Goal: Task Accomplishment & Management: Use online tool/utility

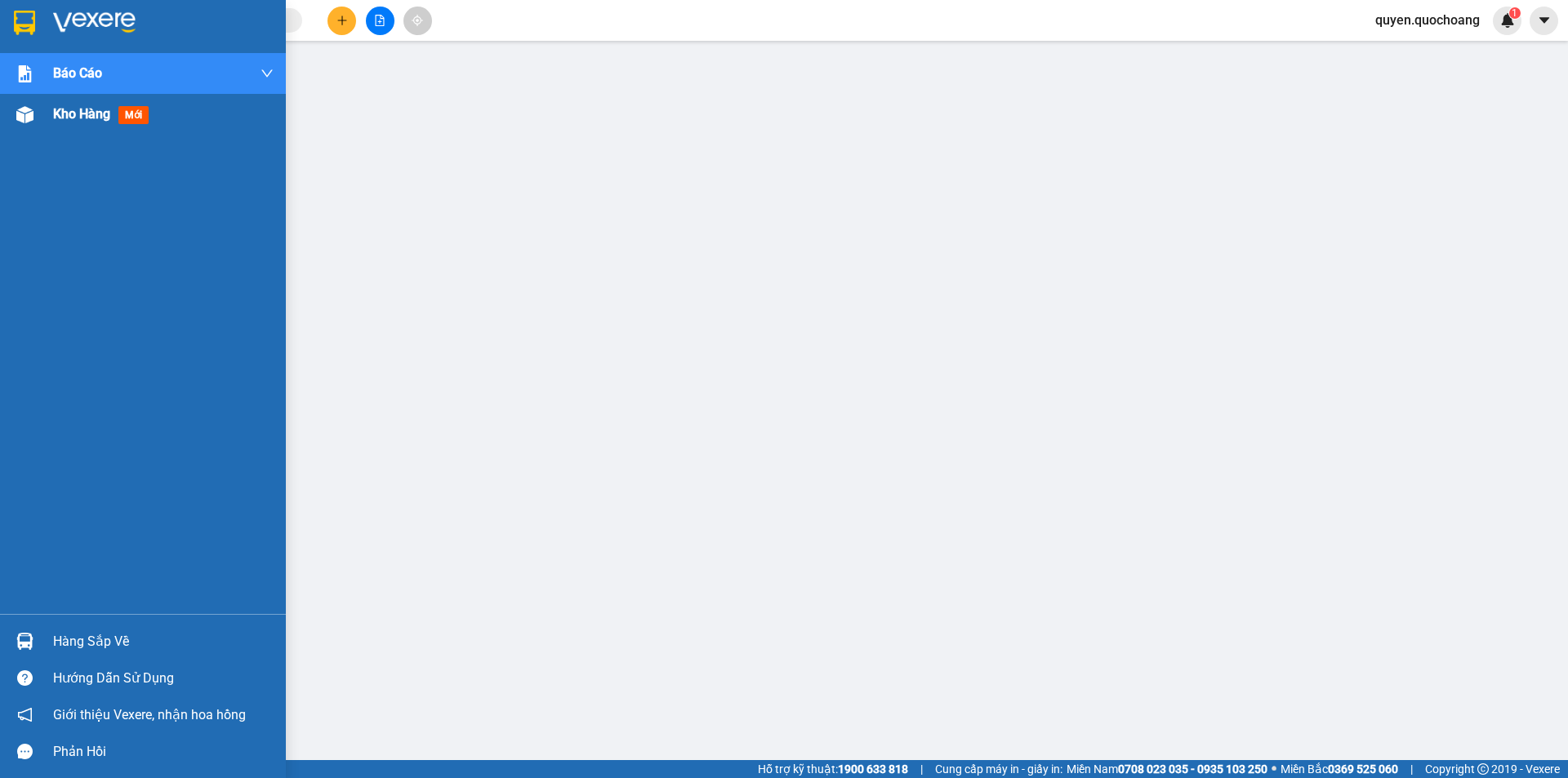
click at [84, 116] on span "Kho hàng" at bounding box center [82, 114] width 57 height 16
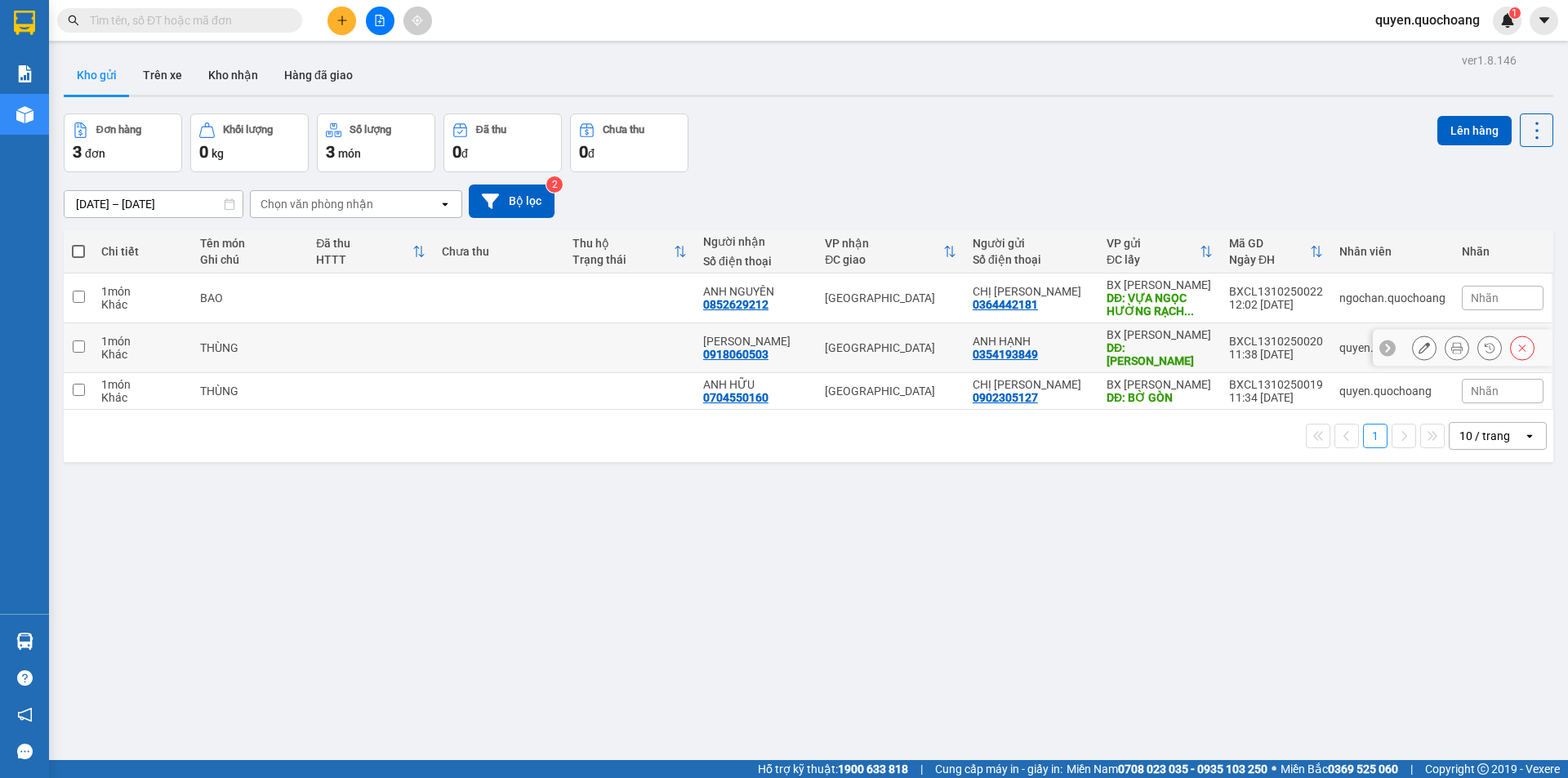
click at [1068, 345] on div "ANH HẠNH" at bounding box center [1031, 341] width 118 height 13
checkbox input "true"
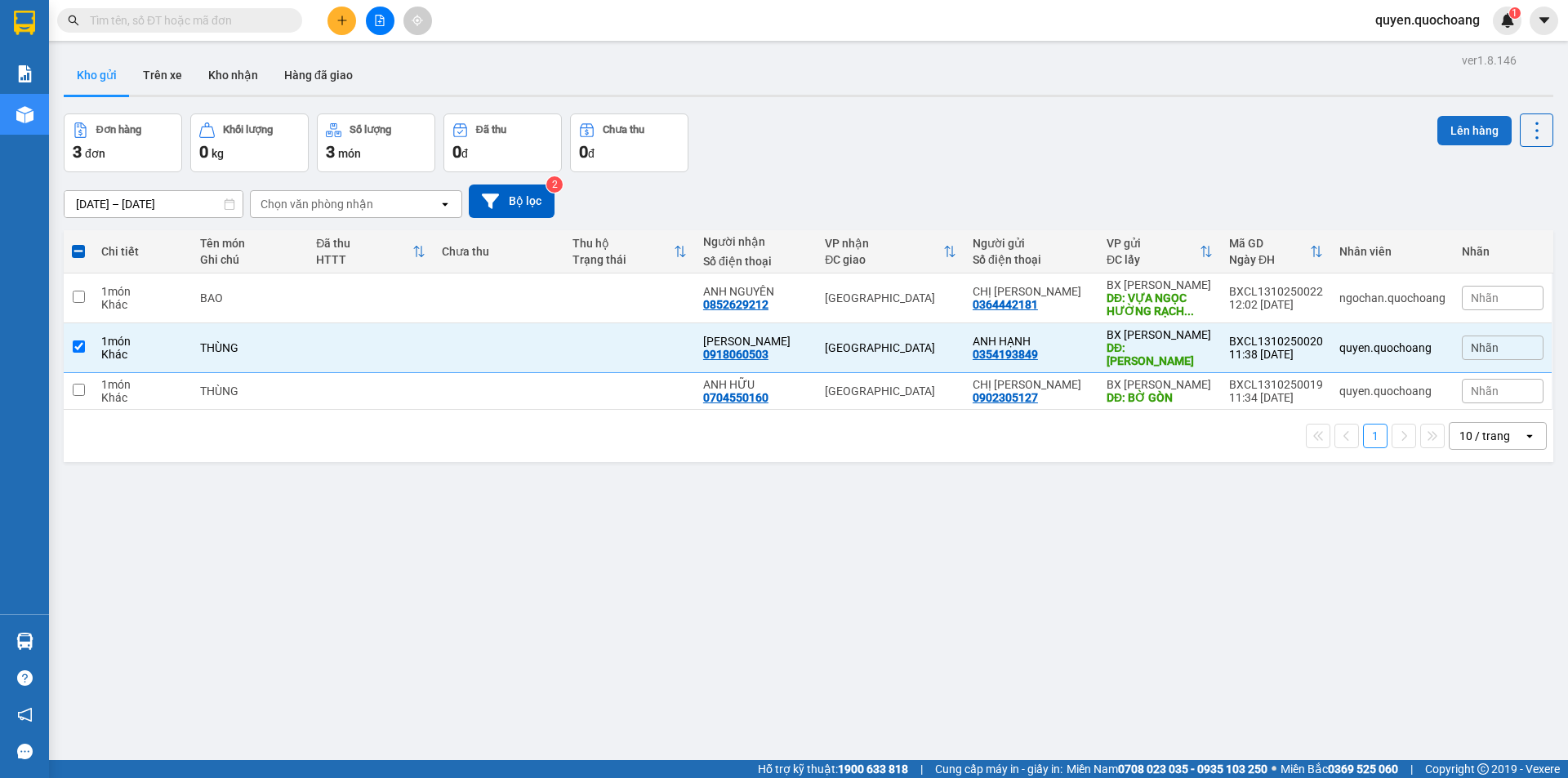
click at [1437, 124] on button "Lên hàng" at bounding box center [1474, 131] width 74 height 30
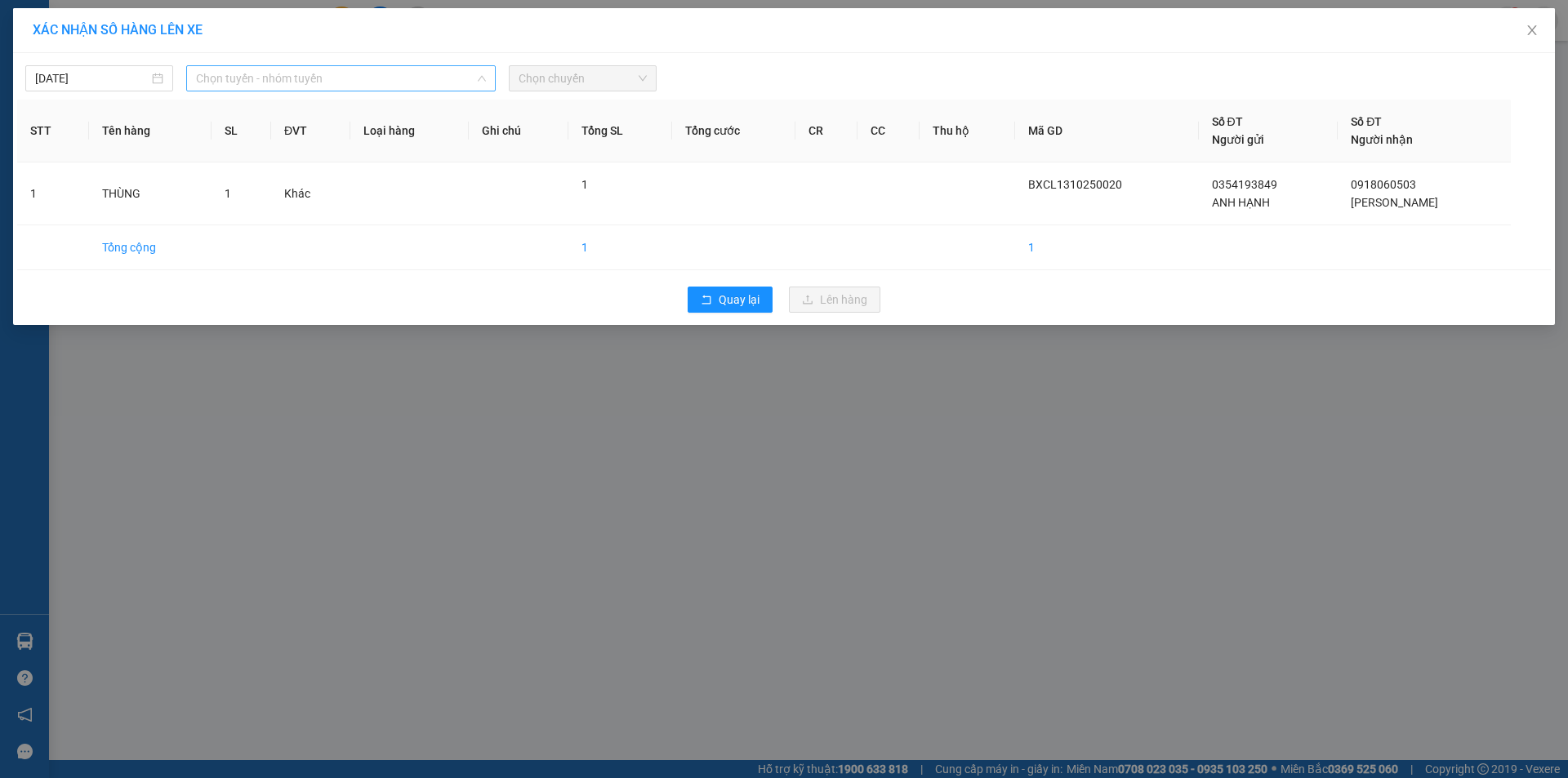
click at [387, 80] on span "Chọn tuyến - nhóm tuyến" at bounding box center [340, 78] width 290 height 24
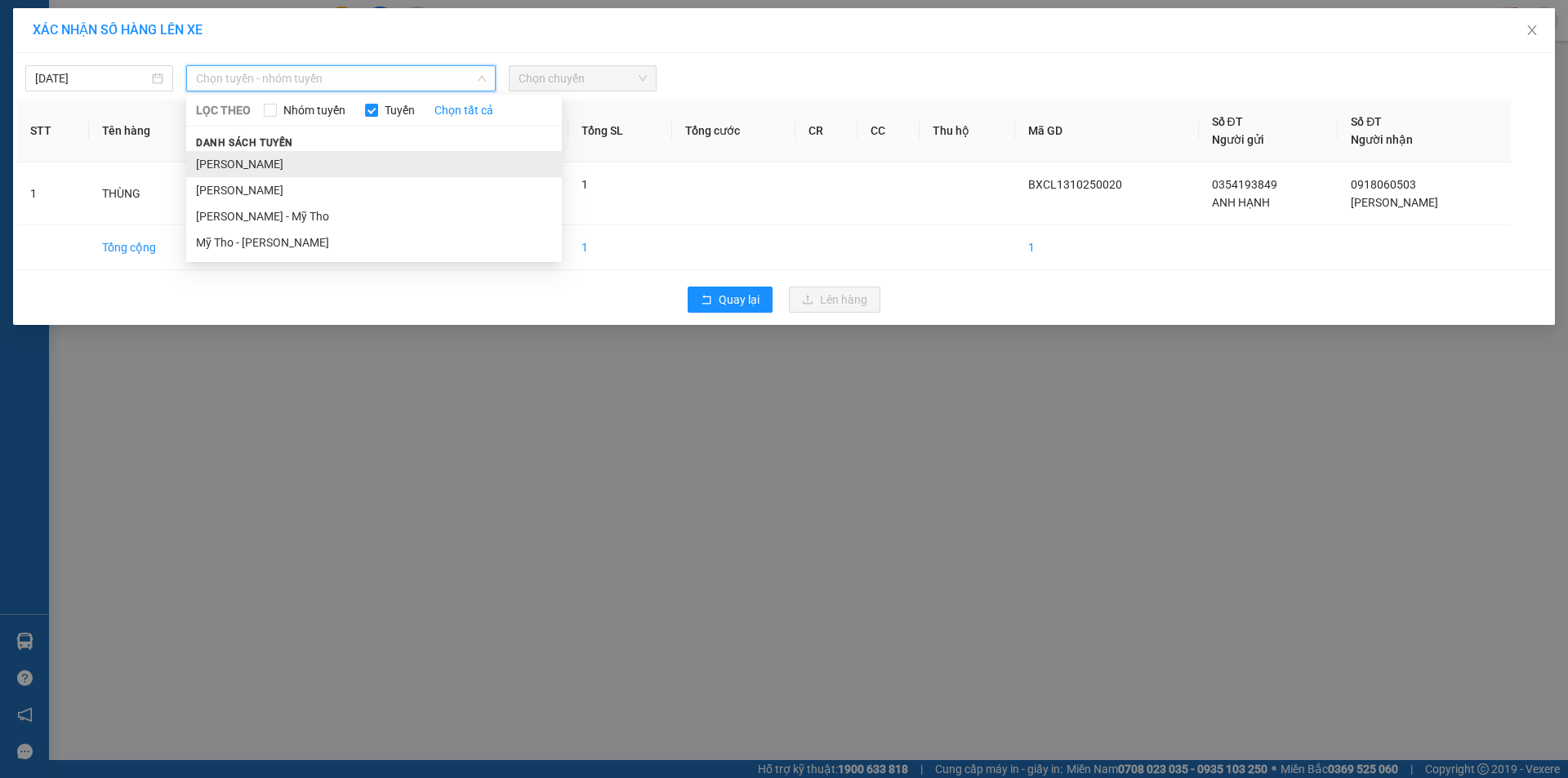
drag, startPoint x: 274, startPoint y: 147, endPoint x: 263, endPoint y: 158, distance: 15.6
click at [263, 158] on div "Danh sách tuyến [PERSON_NAME] - Mỹ Tho Mỹ Tho - [PERSON_NAME]" at bounding box center [373, 194] width 375 height 123
click at [263, 158] on li "[PERSON_NAME]" at bounding box center [373, 164] width 375 height 26
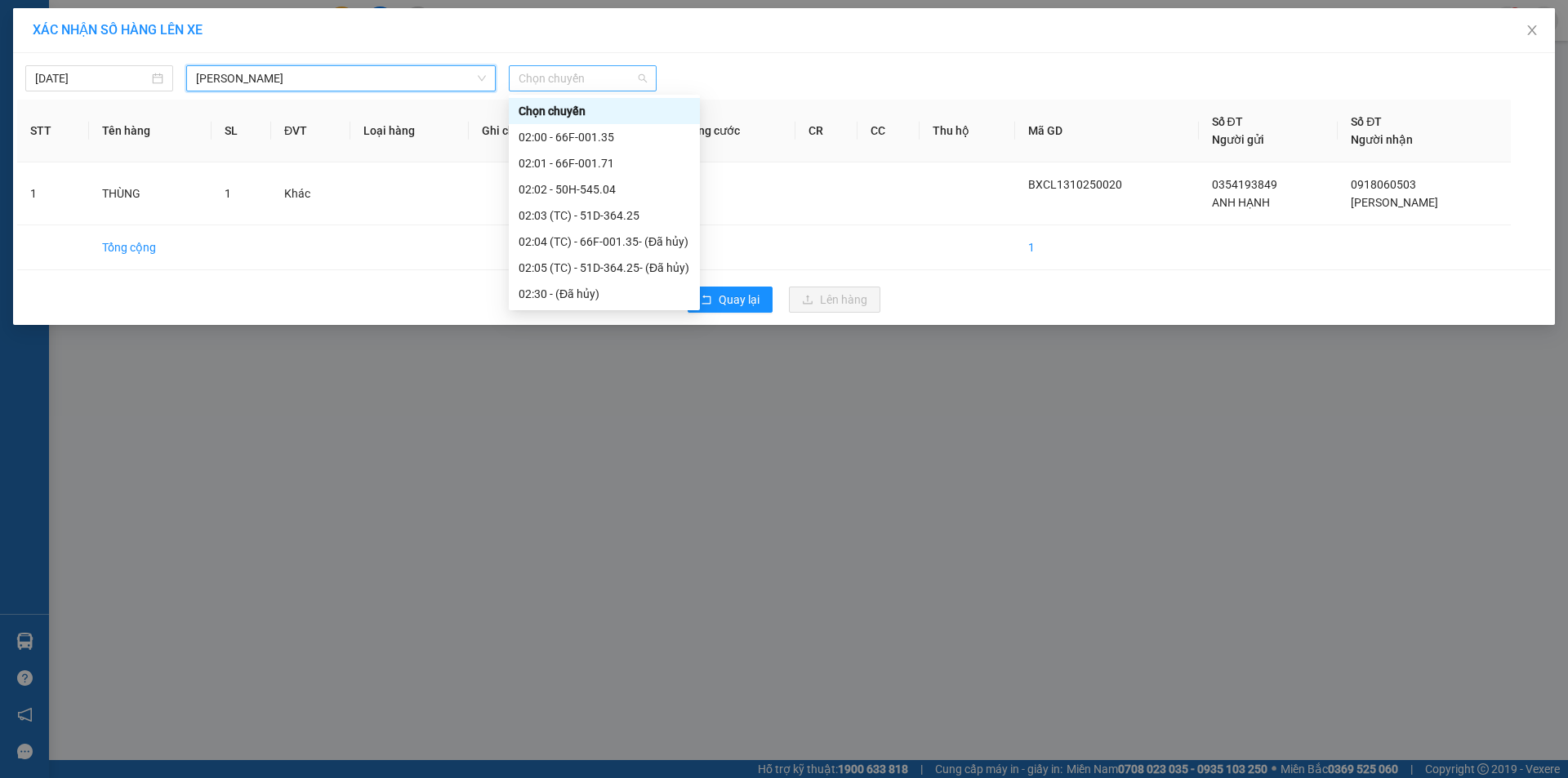
click at [535, 65] on div "Chọn chuyến" at bounding box center [582, 78] width 148 height 26
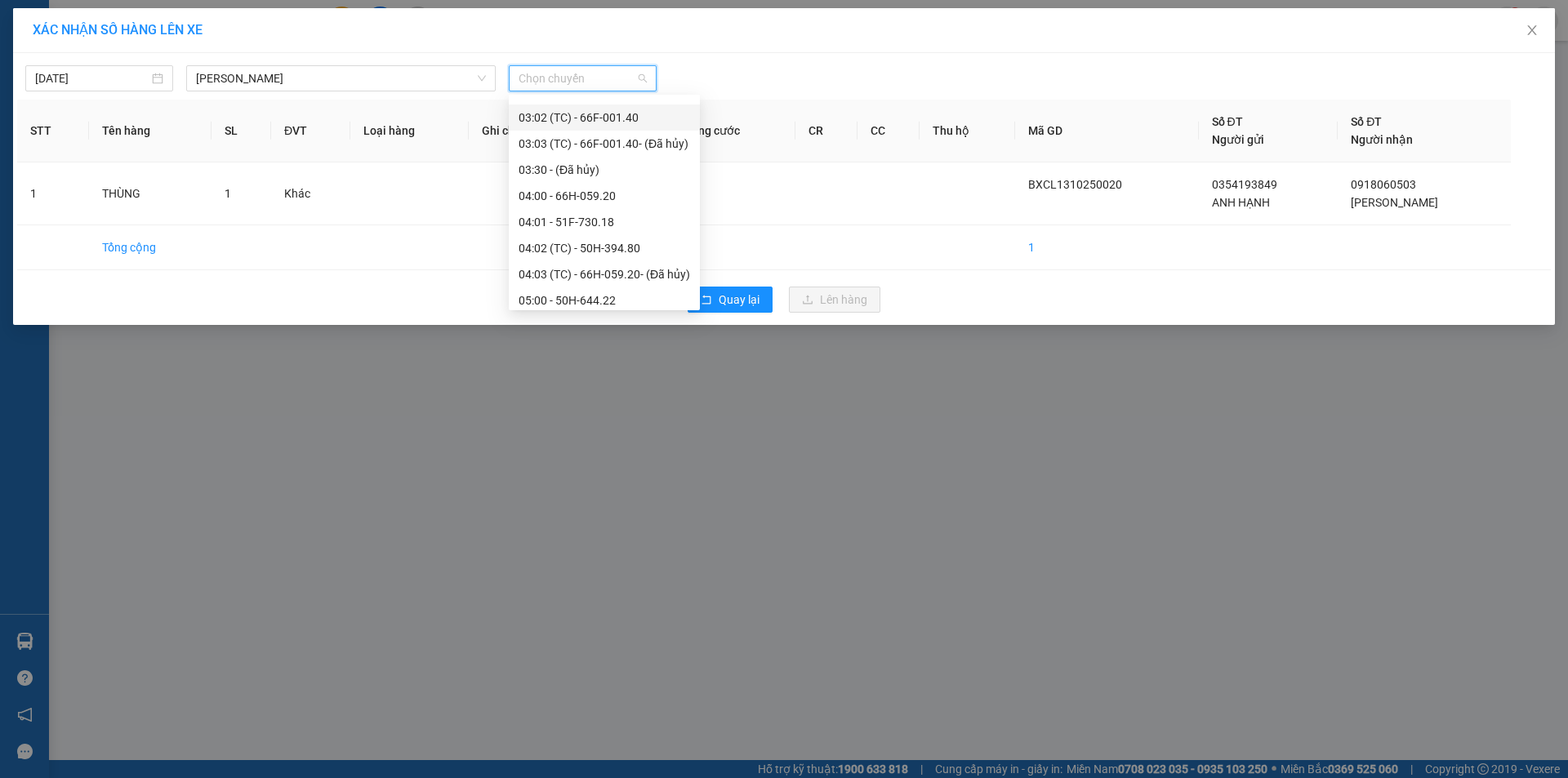
scroll to position [490, 0]
drag, startPoint x: 569, startPoint y: 294, endPoint x: 740, endPoint y: 372, distance: 187.9
click at [572, 296] on div "12:00 - 50H-299.15" at bounding box center [604, 300] width 172 height 18
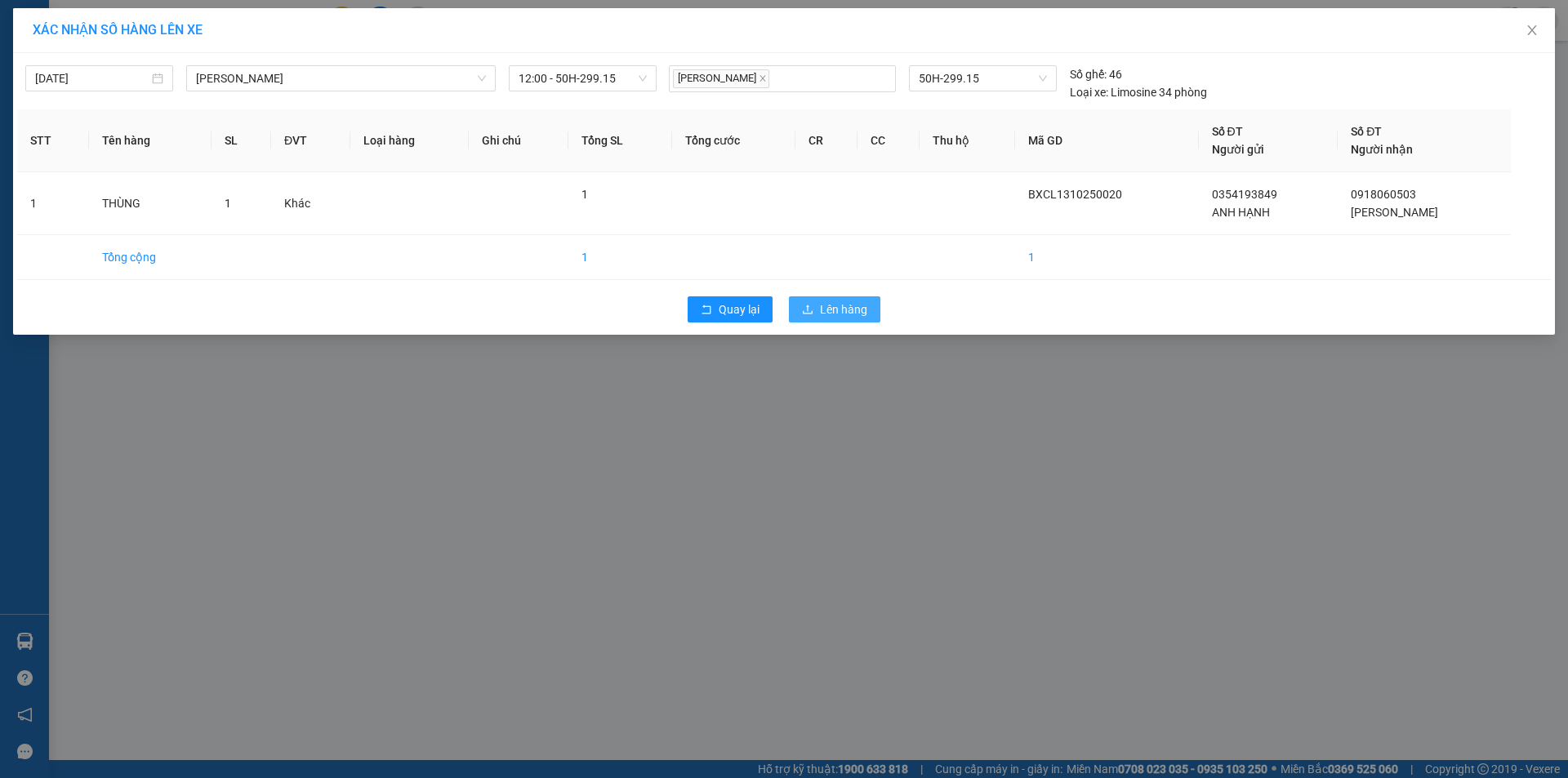
click at [839, 316] on span "Lên hàng" at bounding box center [844, 309] width 47 height 18
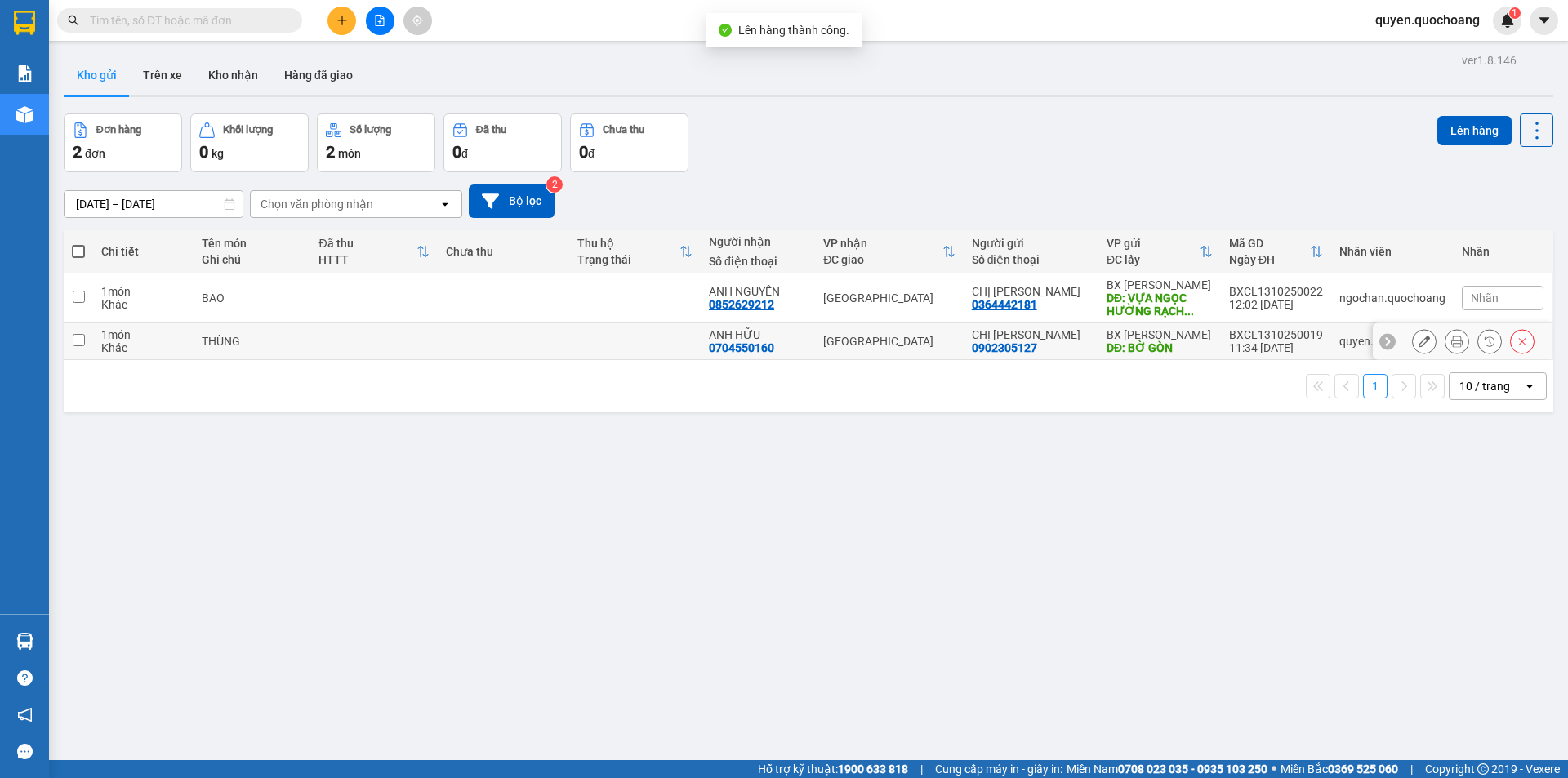
click at [1194, 354] on td "BX Cao Lãnh DĐ: BỜ GÒN" at bounding box center [1159, 341] width 123 height 37
checkbox input "true"
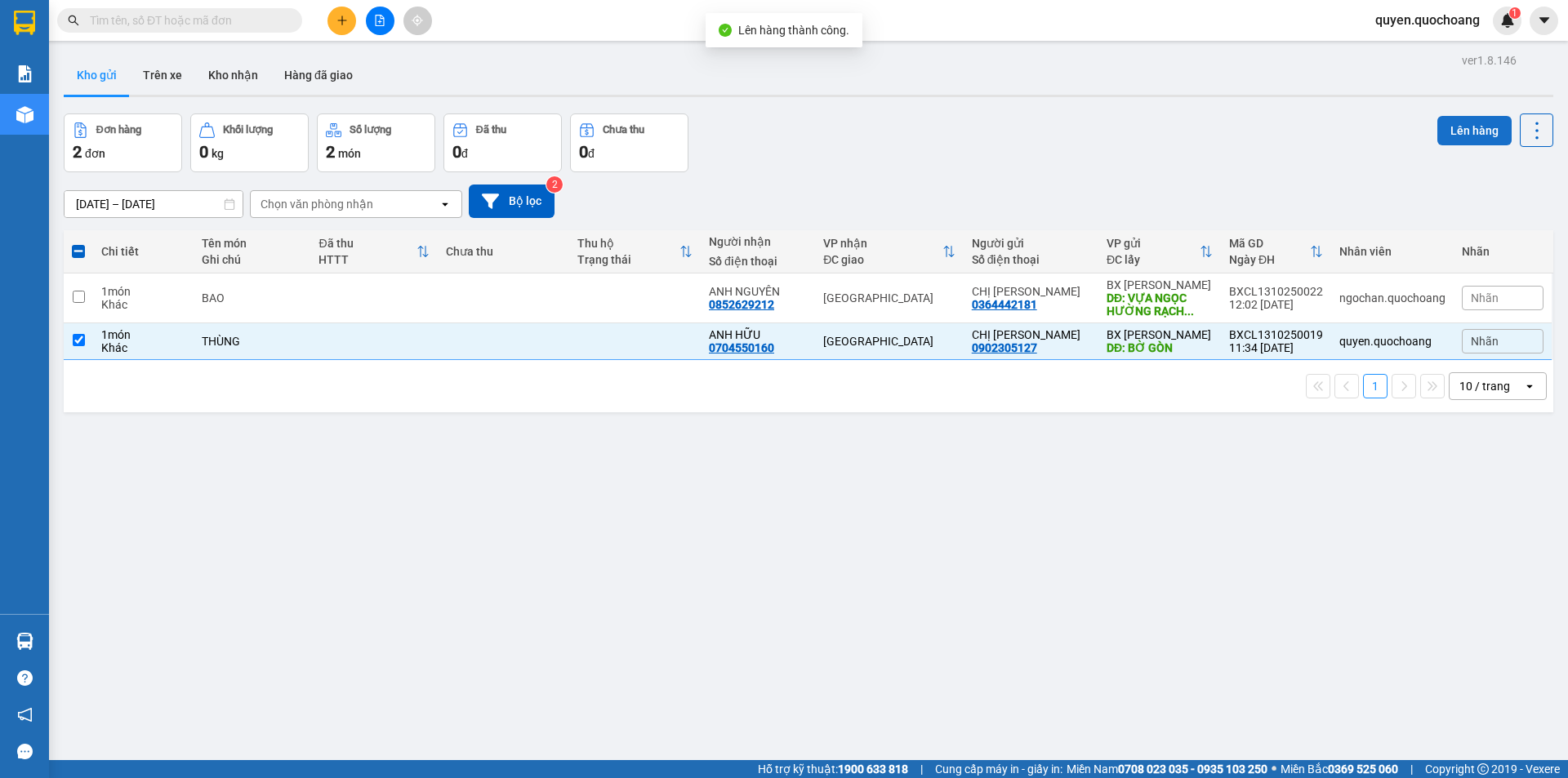
click at [1439, 138] on button "Lên hàng" at bounding box center [1474, 131] width 74 height 30
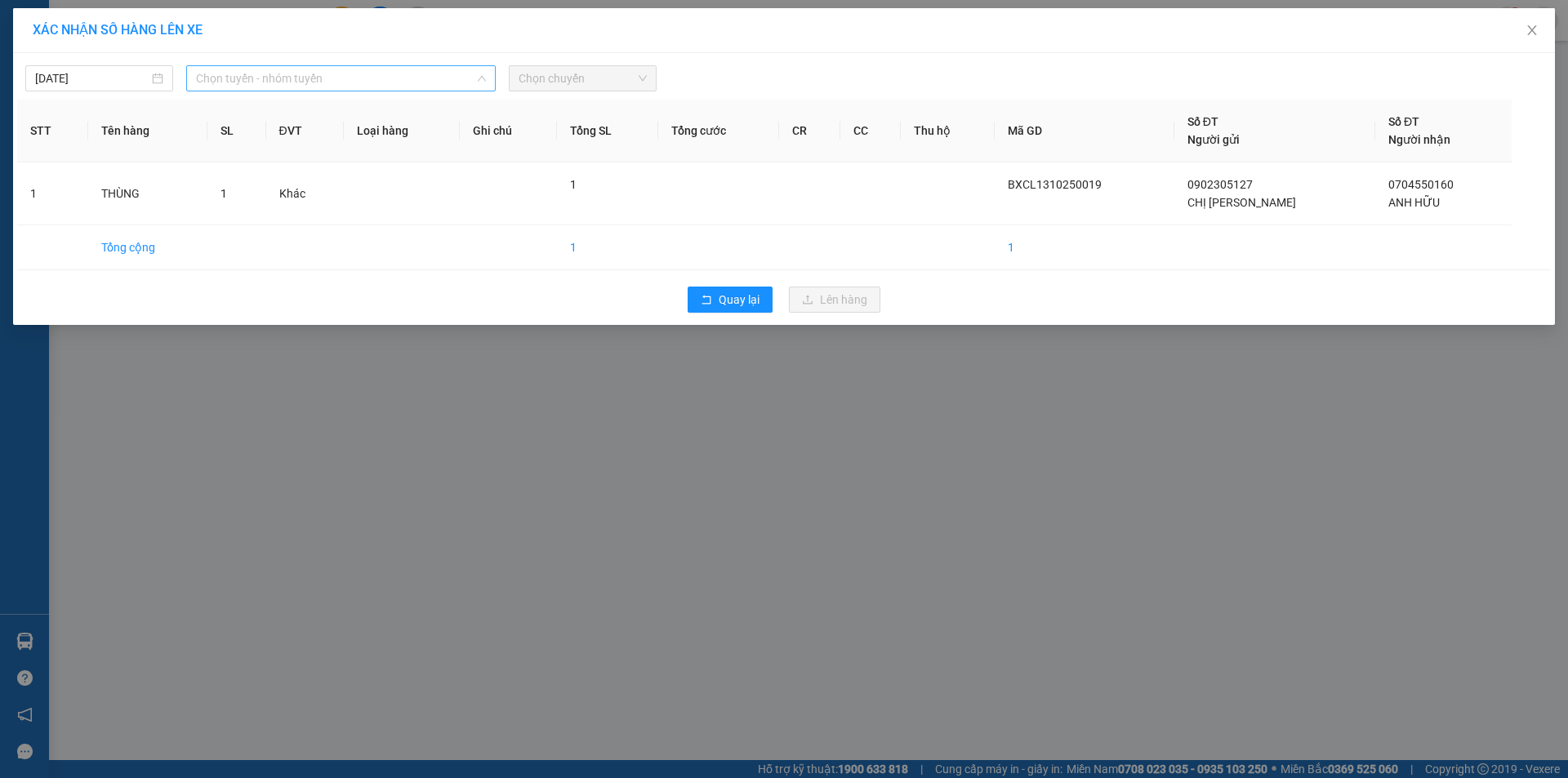
drag, startPoint x: 305, startPoint y: 81, endPoint x: 298, endPoint y: 101, distance: 21.2
click at [302, 83] on span "Chọn tuyến - nhóm tuyến" at bounding box center [340, 78] width 290 height 24
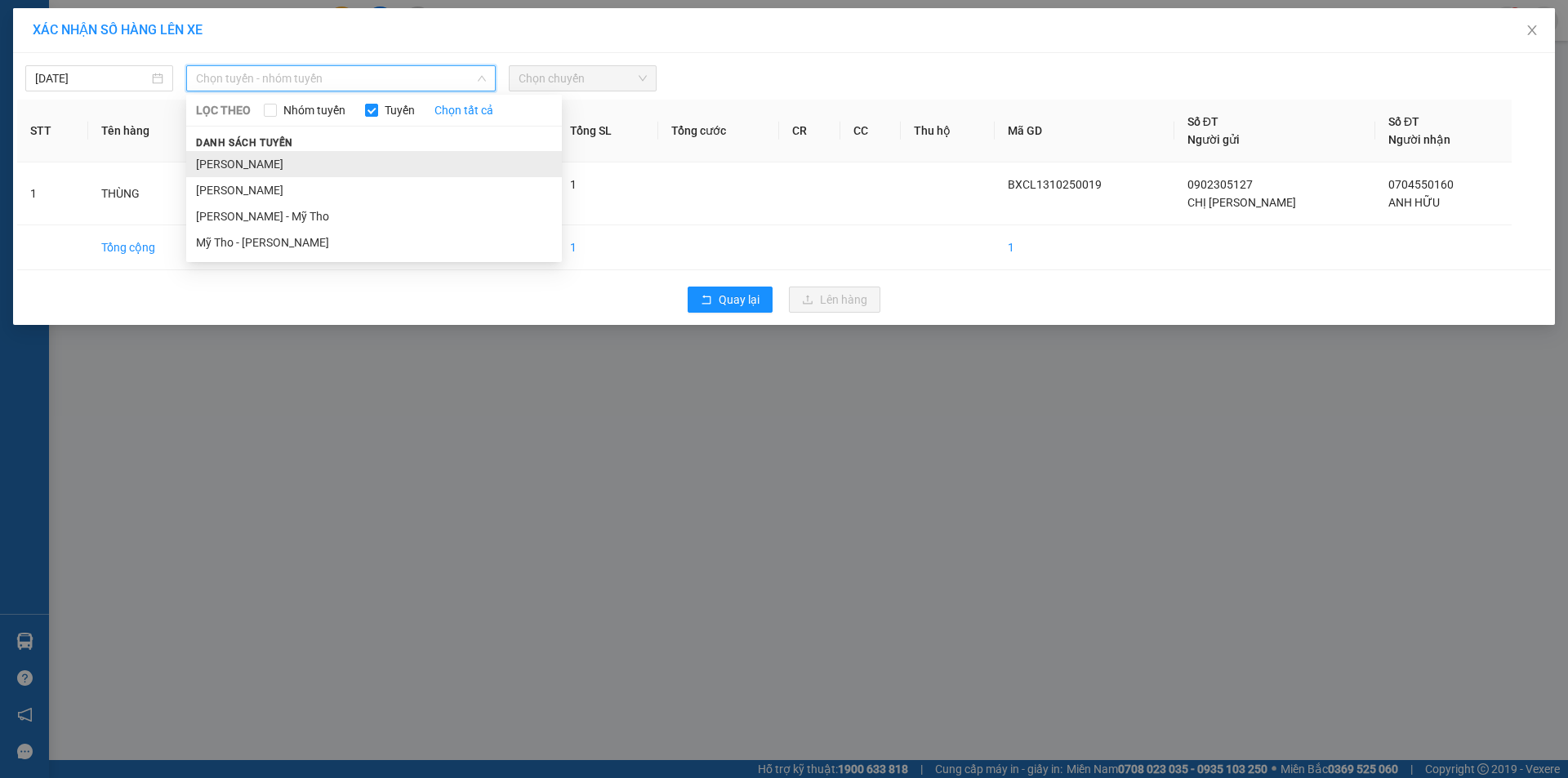
click at [274, 155] on li "[PERSON_NAME]" at bounding box center [373, 164] width 375 height 26
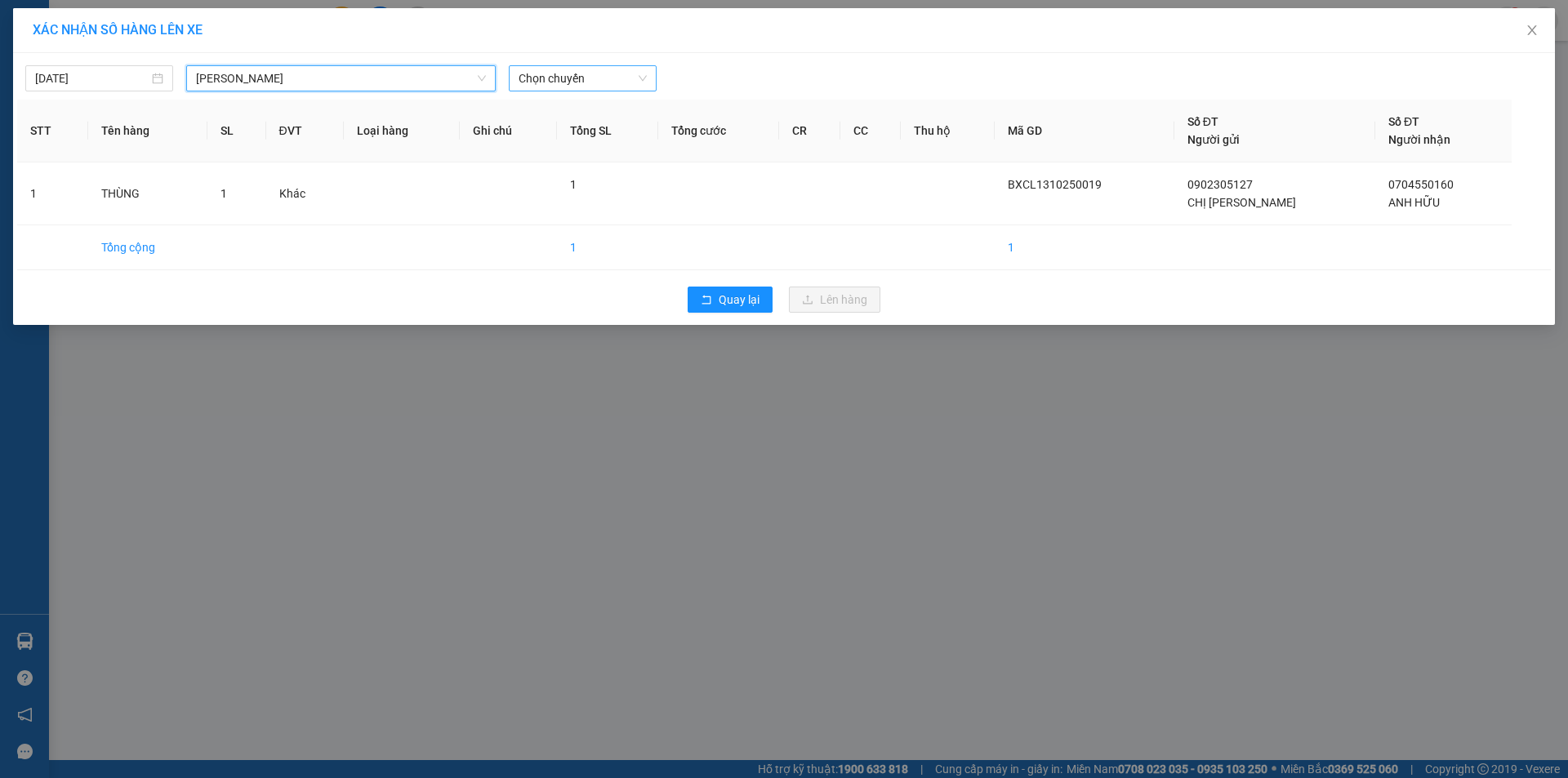
click at [567, 86] on span "Chọn chuyến" at bounding box center [582, 78] width 128 height 24
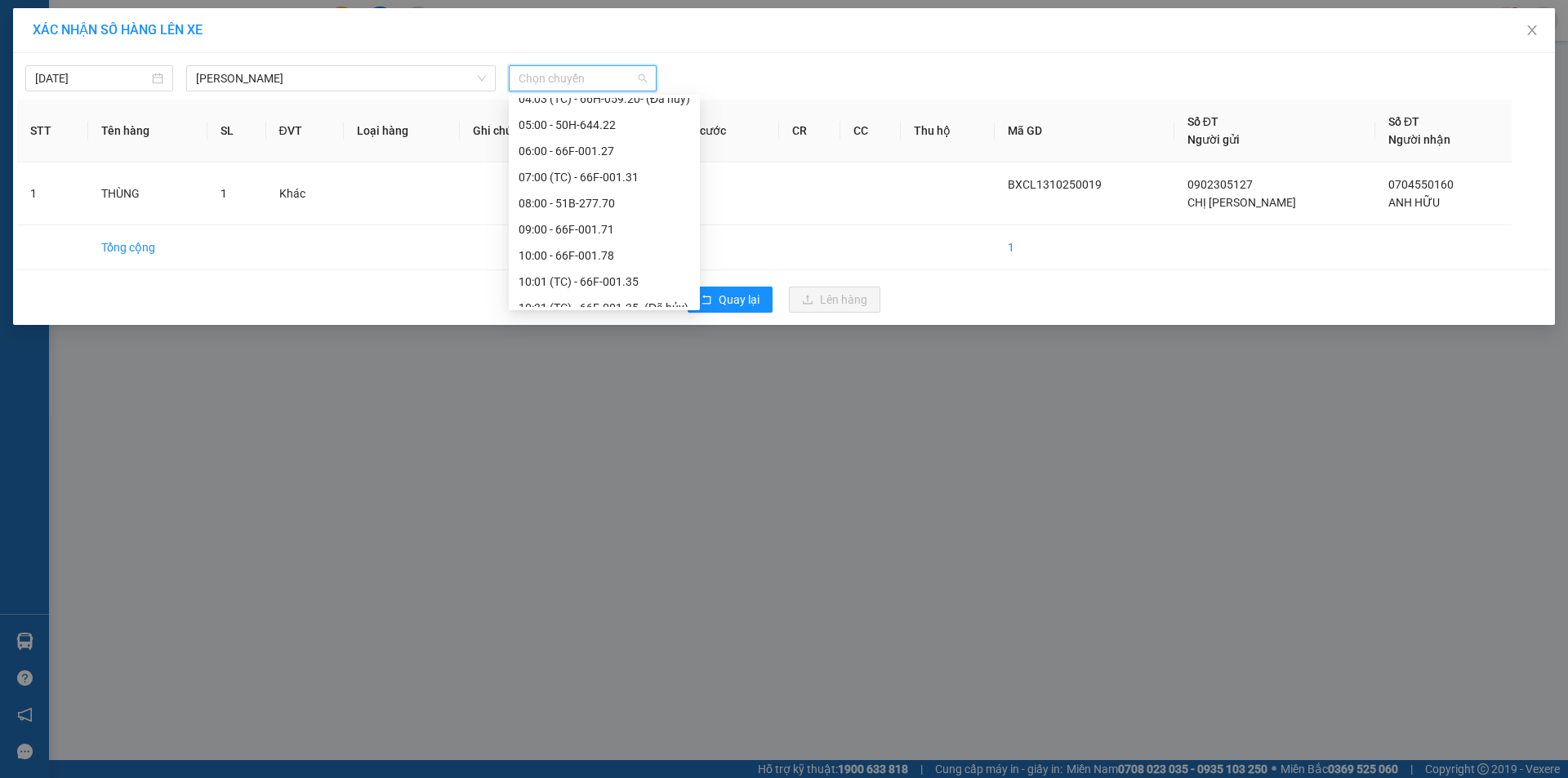
scroll to position [572, 0]
drag, startPoint x: 572, startPoint y: 235, endPoint x: 574, endPoint y: 272, distance: 37.1
click at [574, 272] on div "Chọn chuyến 02:00 - 66F-001.35 02:01 - 66F-001.71 02:02 - 50H-545.04 02:03 (TC)…" at bounding box center [603, 36] width 191 height 1018
click at [574, 272] on div "13:01 (TC) - 66F-001.66" at bounding box center [604, 271] width 172 height 18
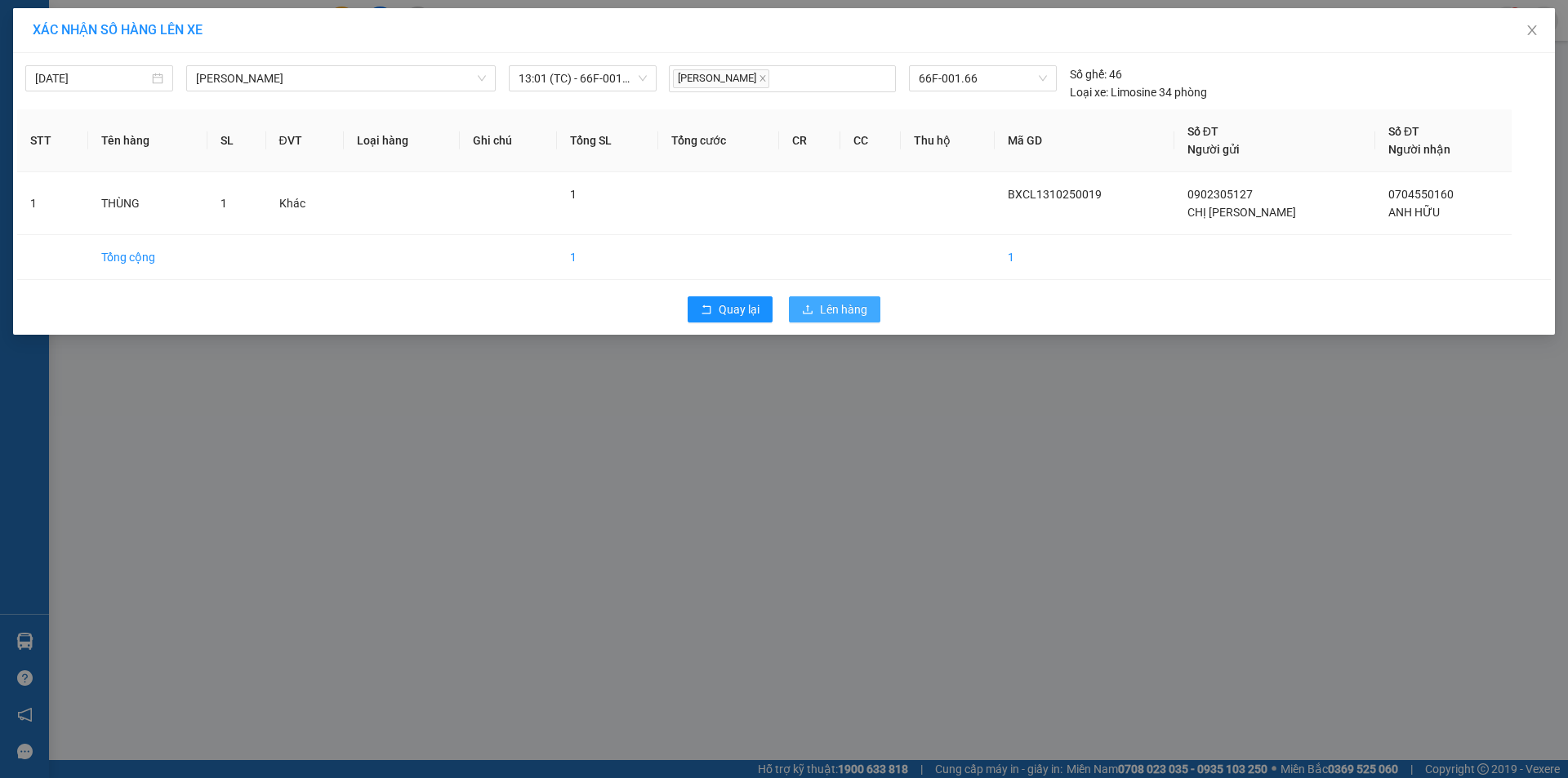
click at [839, 304] on span "Lên hàng" at bounding box center [844, 309] width 47 height 18
